Goal: Information Seeking & Learning: Learn about a topic

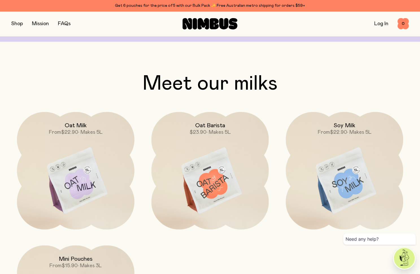
scroll to position [468, 0]
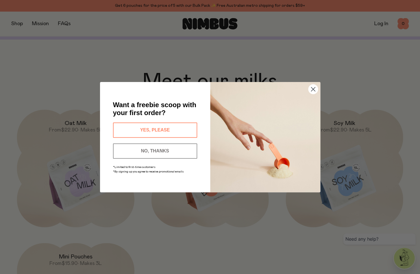
click at [162, 152] on button "NO, THANKS" at bounding box center [155, 150] width 84 height 15
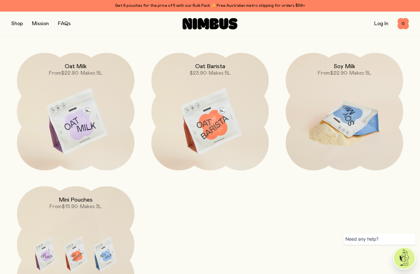
scroll to position [541, 0]
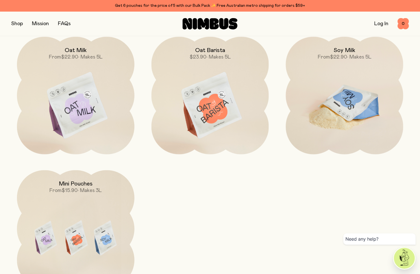
click at [354, 98] on img at bounding box center [345, 106] width 118 height 138
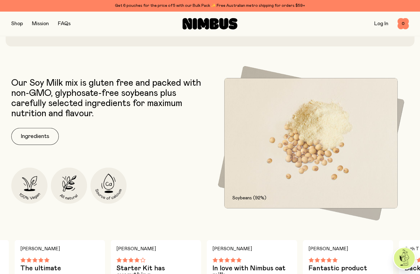
scroll to position [220, 0]
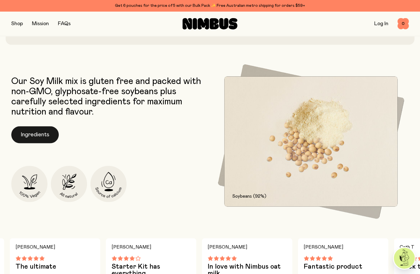
click at [40, 139] on button "Ingredients" at bounding box center [35, 134] width 48 height 17
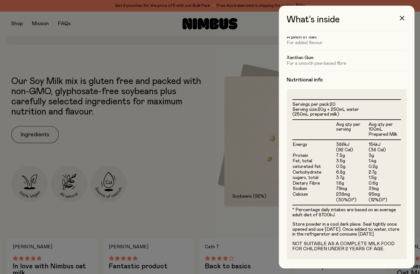
scroll to position [92, 0]
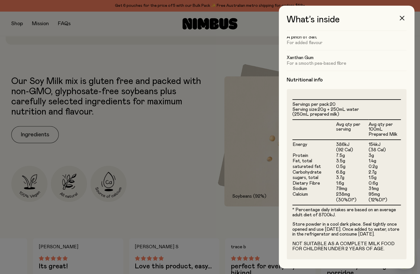
click at [263, 211] on div at bounding box center [210, 137] width 420 height 274
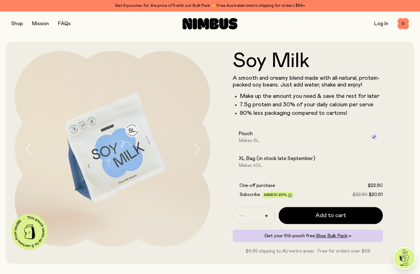
scroll to position [0, 0]
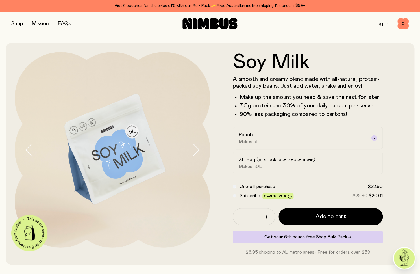
click at [200, 149] on button "button" at bounding box center [201, 150] width 18 height 196
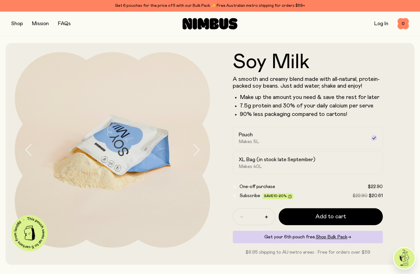
click at [200, 149] on button "button" at bounding box center [201, 150] width 18 height 196
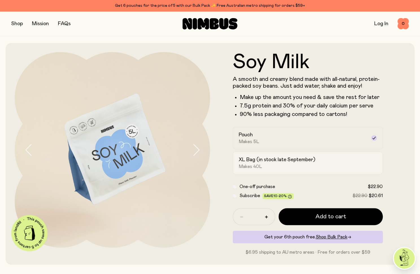
click at [280, 166] on div "XL Bag (in stock late September) Makes 40L" at bounding box center [303, 162] width 128 height 13
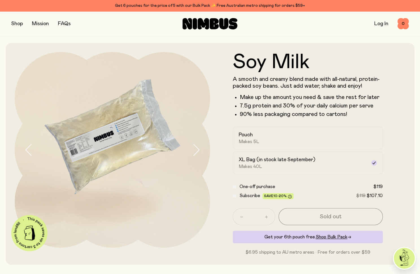
click at [195, 148] on icon "button" at bounding box center [196, 150] width 8 height 12
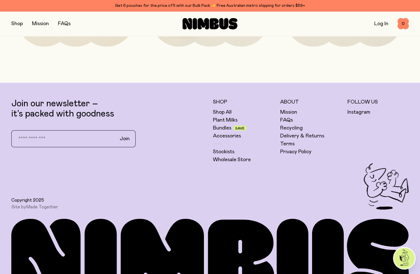
scroll to position [1420, 0]
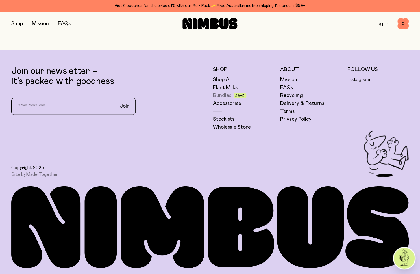
click at [224, 97] on link "Bundles" at bounding box center [222, 95] width 18 height 7
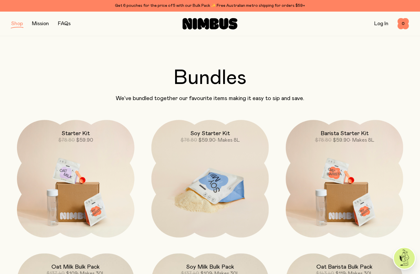
click at [218, 210] on img at bounding box center [211, 189] width 118 height 138
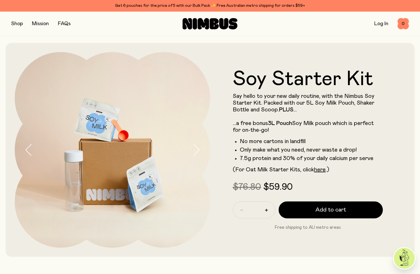
click at [195, 152] on icon "button" at bounding box center [196, 150] width 8 height 12
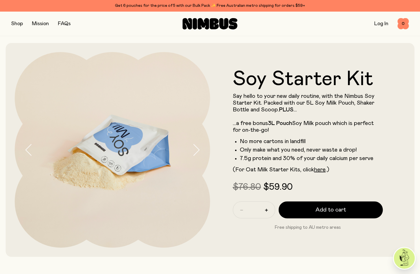
click at [195, 152] on icon "button" at bounding box center [196, 150] width 8 height 12
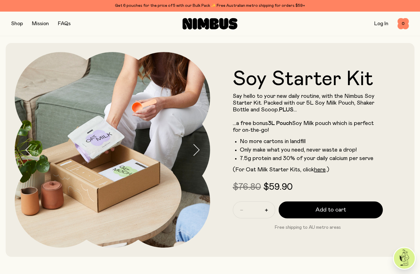
click at [195, 152] on icon "button" at bounding box center [196, 150] width 8 height 12
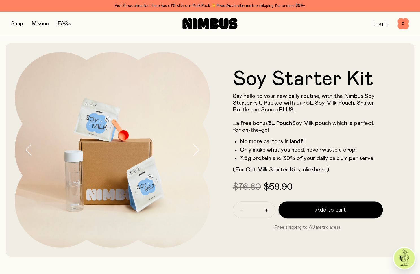
click at [195, 152] on icon "button" at bounding box center [196, 150] width 8 height 12
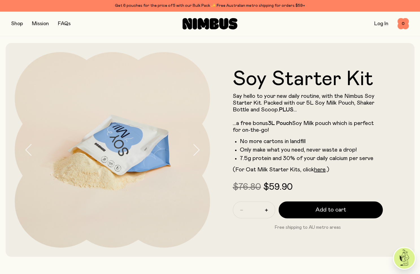
click at [197, 152] on icon "button" at bounding box center [196, 150] width 8 height 12
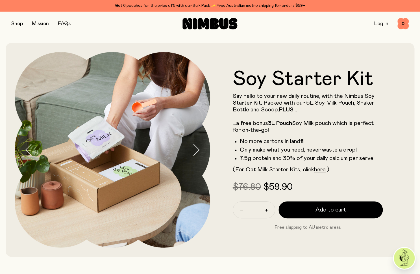
click at [197, 152] on icon "button" at bounding box center [196, 150] width 8 height 12
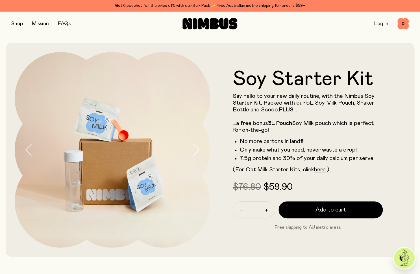
click at [197, 152] on icon "button" at bounding box center [197, 149] width 6 height 11
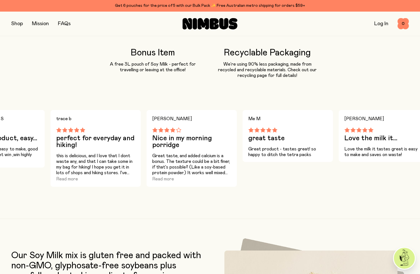
scroll to position [531, 0]
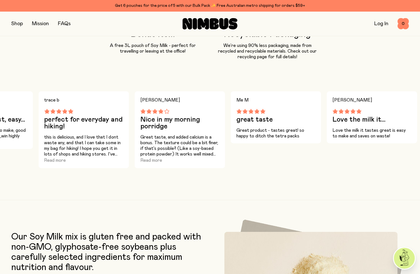
click at [151, 5] on div "Get 6 pouches for the price of 5 with our Bulk Pack ✨ Free Australian metro shi…" at bounding box center [210, 5] width 398 height 7
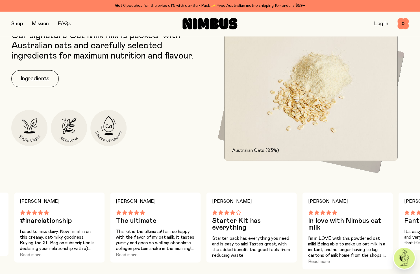
scroll to position [261, 0]
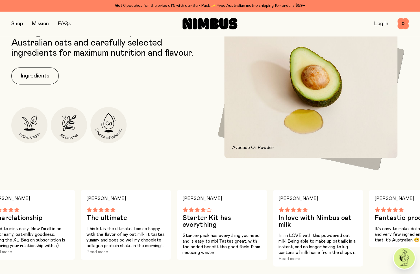
click at [20, 24] on button "button" at bounding box center [17, 24] width 12 height 8
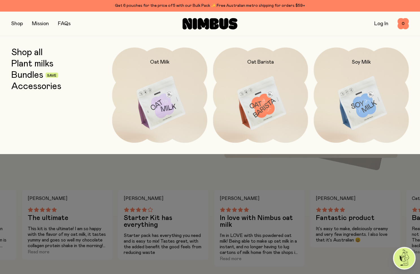
click at [27, 53] on link "Shop all" at bounding box center [26, 53] width 31 height 10
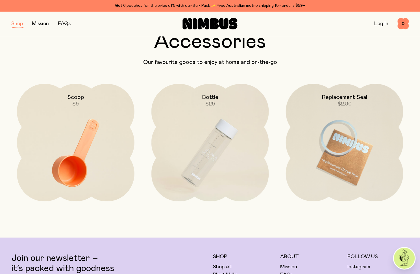
scroll to position [839, 0]
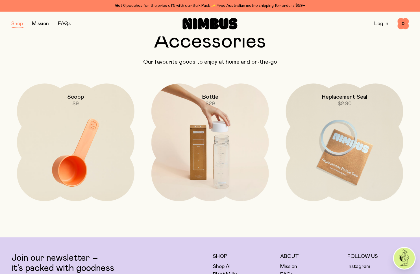
click at [214, 163] on img at bounding box center [211, 152] width 118 height 138
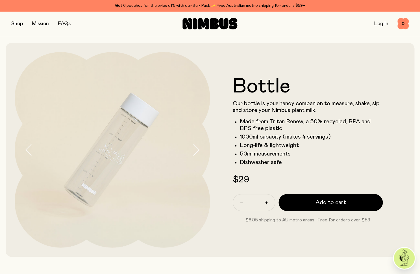
click at [197, 149] on icon "button" at bounding box center [196, 150] width 8 height 12
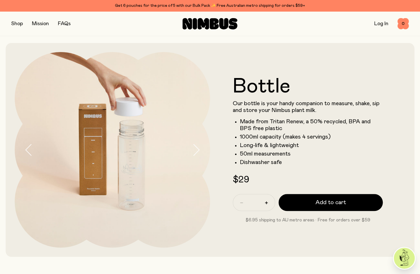
click at [197, 149] on icon "button" at bounding box center [196, 150] width 8 height 12
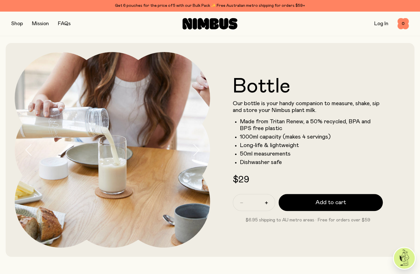
click at [197, 149] on icon "button" at bounding box center [196, 150] width 8 height 12
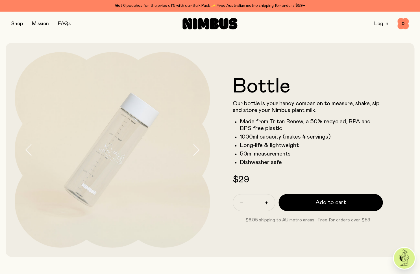
click at [197, 150] on icon "button" at bounding box center [196, 150] width 8 height 12
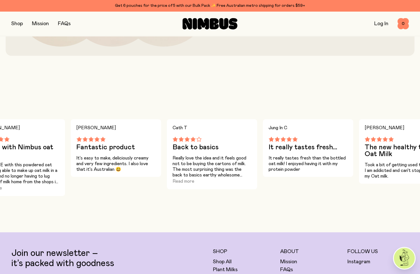
scroll to position [208, 0]
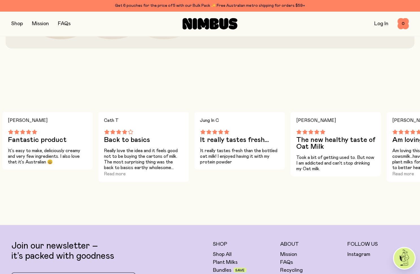
click at [132, 163] on p "Really love the idea and it feels good not to be buying the cartons of milk. Th…" at bounding box center [143, 159] width 79 height 23
click at [120, 173] on button "Read more" at bounding box center [115, 173] width 22 height 7
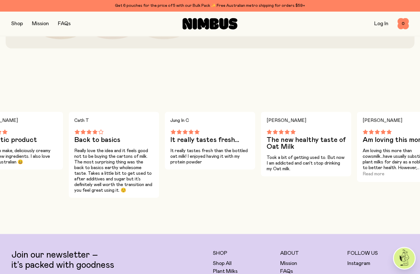
click at [204, 161] on p "It really tastes fresh than the bottled oat milk! I enjoyed having it with my p…" at bounding box center [209, 156] width 79 height 17
click at [243, 196] on div "Jung In C It really tastes fresh... It really tastes fresh than the bottled oat…" at bounding box center [210, 155] width 90 height 86
click at [142, 166] on p "Really love the idea and it feels good not to be buying the cartons of milk. Th…" at bounding box center [113, 170] width 79 height 45
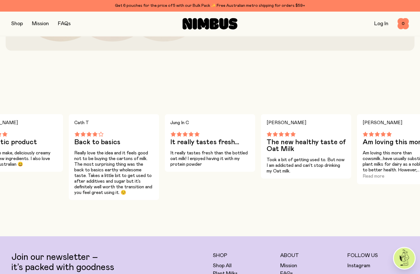
click at [277, 147] on h3 "The new healthy taste of Oat Milk" at bounding box center [306, 146] width 79 height 14
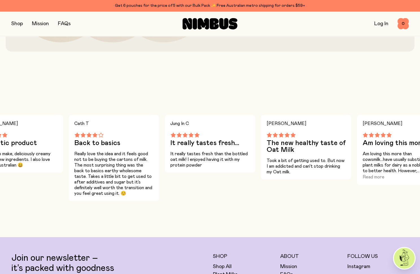
scroll to position [204, 0]
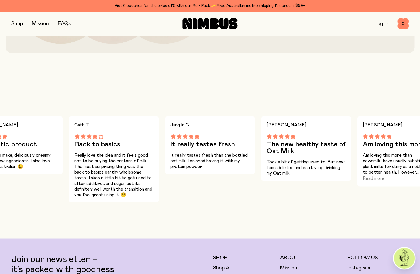
drag, startPoint x: 395, startPoint y: 137, endPoint x: 329, endPoint y: 138, distance: 66.2
click at [329, 138] on div "[PERSON_NAME] U The ultimate This kit is the ultimate! I am so happy with the f…" at bounding box center [210, 159] width 420 height 86
click at [159, 198] on div "Cath T Back to basics Really love the idea and it feels good not to be buying t…" at bounding box center [114, 159] width 90 height 86
click at [118, 176] on p "Really love the idea and it feels good not to be buying the cartons of milk. Th…" at bounding box center [113, 174] width 79 height 45
click at [100, 195] on p "Really love the idea and it feels good not to be buying the cartons of milk. Th…" at bounding box center [113, 174] width 79 height 45
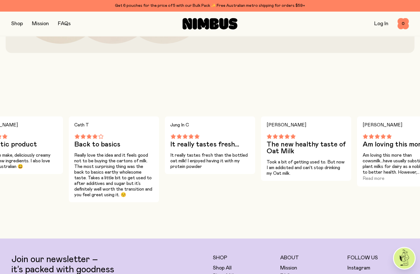
click at [103, 109] on main "[PERSON_NAME] U The ultimate This kit is the ultimate! I am so happy with the f…" at bounding box center [210, 145] width 420 height 185
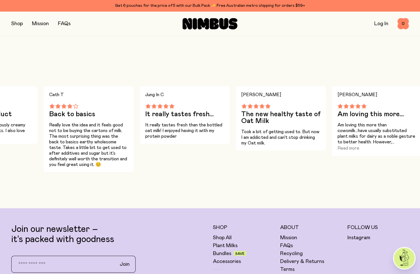
scroll to position [228, 0]
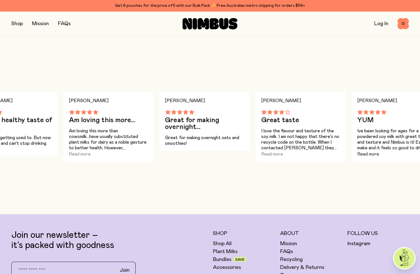
click at [369, 152] on button "Read more" at bounding box center [368, 154] width 22 height 7
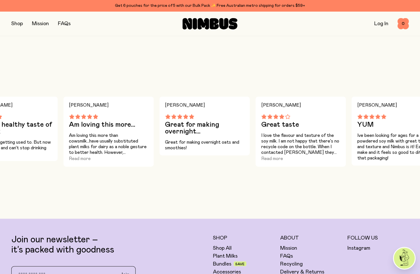
scroll to position [221, 0]
